Goal: Use online tool/utility: Utilize a website feature to perform a specific function

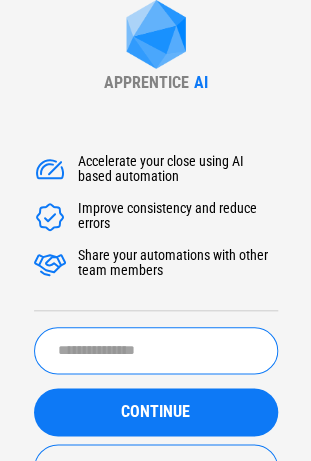
click at [106, 344] on input "text" at bounding box center [156, 350] width 244 height 47
type input "*"
click at [106, 344] on input "text" at bounding box center [156, 350] width 244 height 47
click at [66, 241] on div "Accelerate your close using AI based automation Improve consistency and reduce …" at bounding box center [156, 232] width 244 height 157
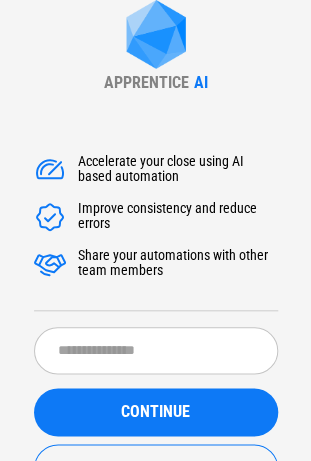
click at [80, 376] on form "​ CONTINUE Try a demo Create an account" at bounding box center [156, 434] width 244 height 214
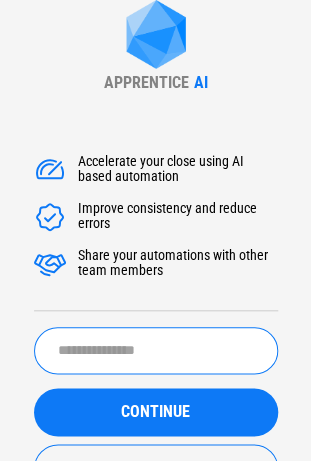
click at [80, 370] on input "text" at bounding box center [156, 350] width 244 height 47
type input "**********"
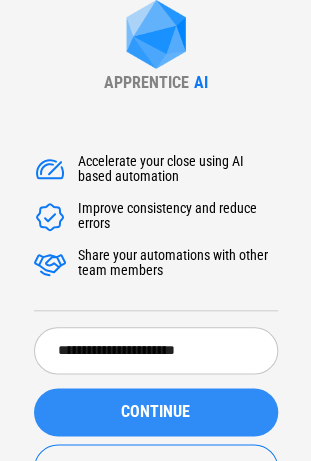
click at [102, 405] on div "CONTINUE" at bounding box center [156, 412] width 196 height 16
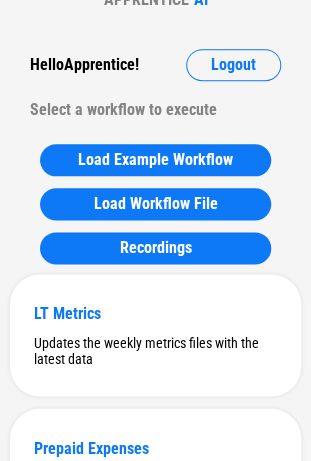
scroll to position [146, 0]
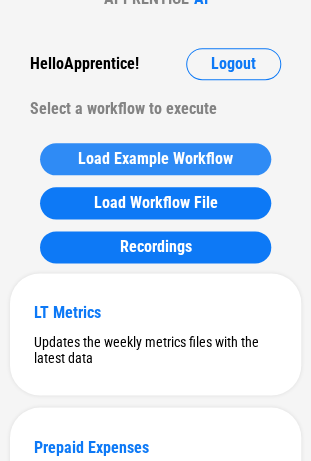
click at [146, 167] on span "Load Example Workflow" at bounding box center [155, 159] width 155 height 16
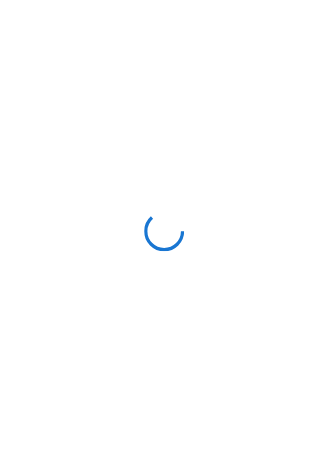
scroll to position [0, 0]
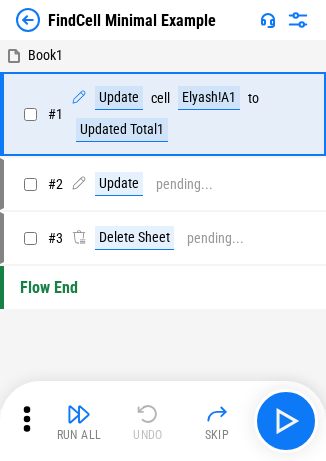
click at [265, 26] on img at bounding box center [268, 20] width 16 height 16
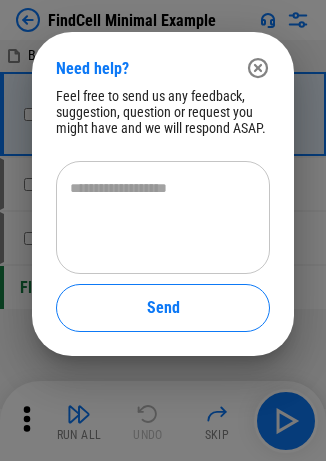
click at [142, 184] on textarea at bounding box center [163, 218] width 186 height 80
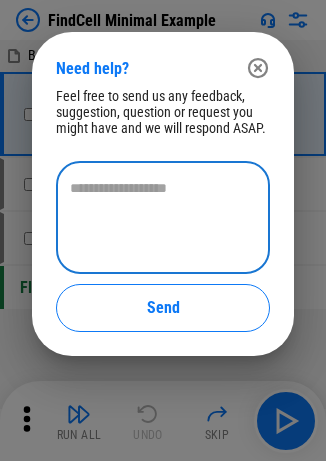
click at [142, 184] on textarea at bounding box center [163, 218] width 186 height 80
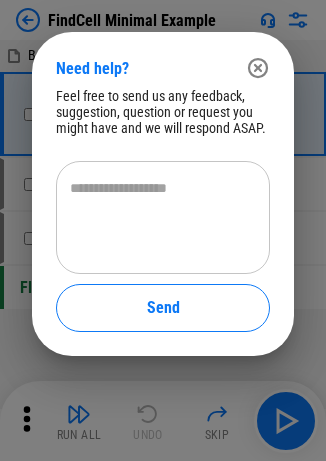
click at [124, 149] on div "Feel free to send us any feedback, suggestion, question or request you might ha…" at bounding box center [163, 210] width 214 height 244
click at [124, 148] on div "Feel free to send us any feedback, suggestion, question or request you might ha…" at bounding box center [163, 210] width 214 height 244
click at [94, 135] on div "Feel free to send us any feedback, suggestion, question or request you might ha…" at bounding box center [163, 112] width 214 height 48
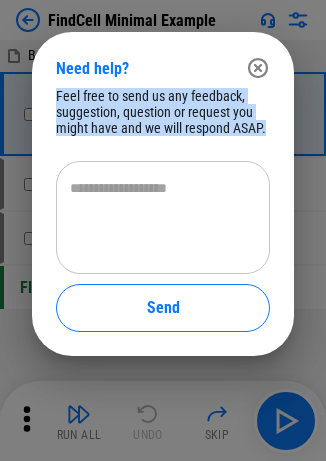
click at [94, 135] on div "Feel free to send us any feedback, suggestion, question or request you might ha…" at bounding box center [163, 112] width 214 height 48
click at [237, 108] on div "Feel free to send us any feedback, suggestion, question or request you might ha…" at bounding box center [163, 112] width 214 height 48
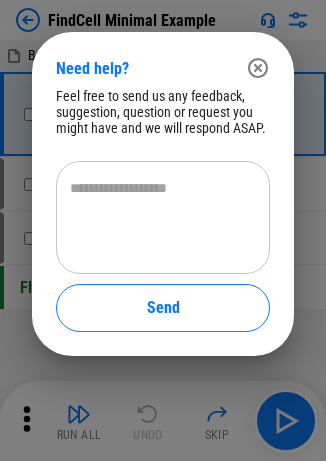
click at [249, 72] on icon "button" at bounding box center [258, 68] width 20 height 20
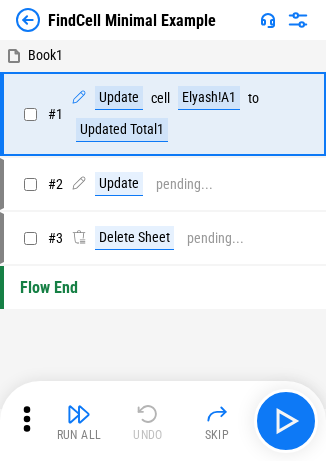
click at [24, 6] on div "FindCell Minimal Example" at bounding box center [163, 20] width 326 height 40
click at [24, 14] on img at bounding box center [28, 20] width 24 height 24
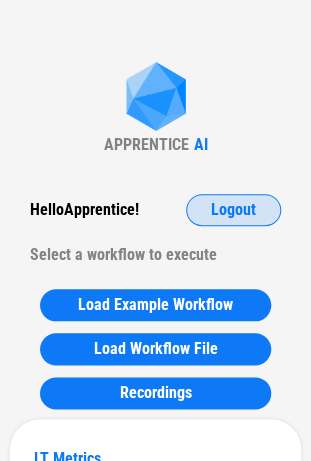
click at [220, 213] on span "Logout" at bounding box center [233, 210] width 45 height 16
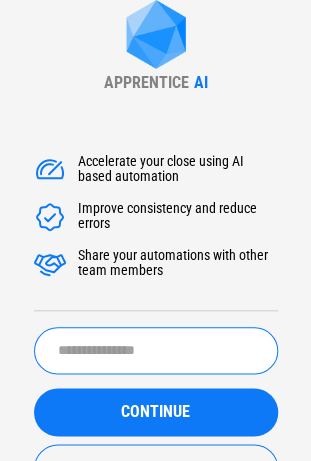
click at [92, 332] on input "text" at bounding box center [156, 350] width 244 height 47
type input "****"
click at [34, 388] on button "CONTINUE" at bounding box center [156, 412] width 244 height 48
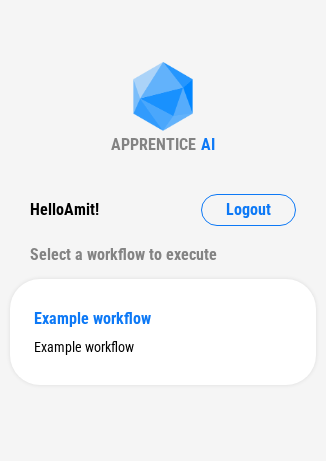
click at [111, 222] on div "Hello [PERSON_NAME] ! Logout" at bounding box center [163, 210] width 266 height 32
click at [118, 250] on div "Select a workflow to execute" at bounding box center [163, 255] width 266 height 32
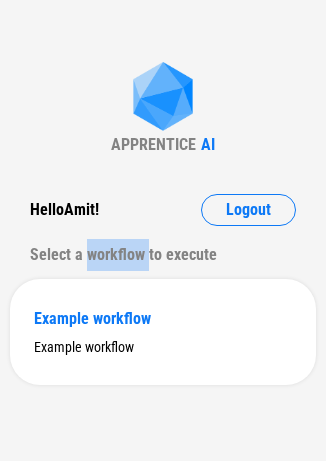
click at [118, 250] on div "Select a workflow to execute" at bounding box center [163, 255] width 266 height 32
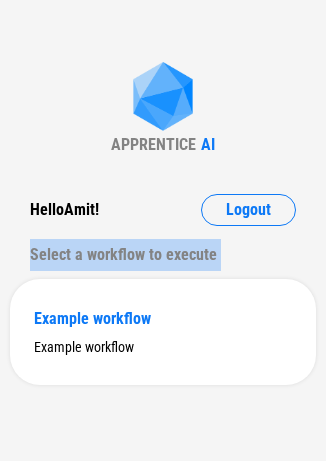
click at [118, 250] on div "Select a workflow to execute" at bounding box center [163, 255] width 266 height 32
